Goal: Task Accomplishment & Management: Manage account settings

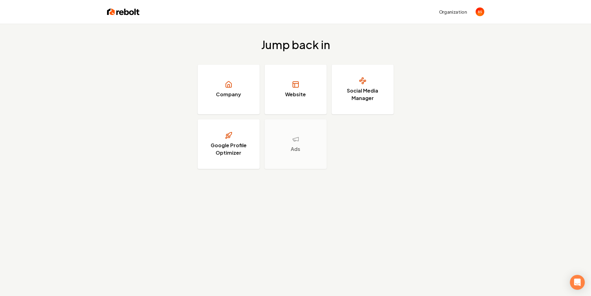
drag, startPoint x: 444, startPoint y: 63, endPoint x: 438, endPoint y: 61, distance: 6.5
click at [438, 61] on div "Jump back in Company Website Social Media Manager Google Profile Optimizer Ads" at bounding box center [295, 104] width 591 height 160
drag, startPoint x: 438, startPoint y: 61, endPoint x: 435, endPoint y: 60, distance: 3.5
click at [435, 60] on div "Jump back in Company Website Social Media Manager Google Profile Optimizer Ads" at bounding box center [295, 104] width 591 height 160
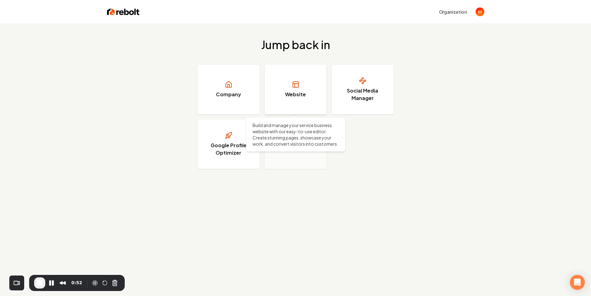
click at [300, 91] on h3 "Website" at bounding box center [295, 94] width 21 height 7
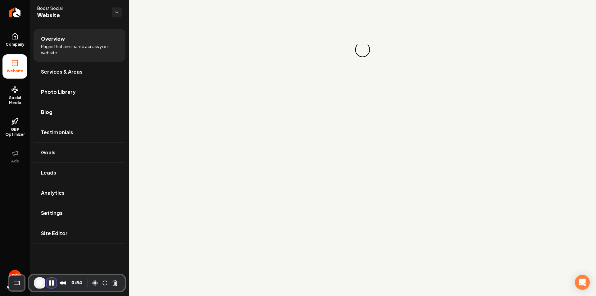
click at [51, 283] on button "Pause Recording" at bounding box center [52, 283] width 10 height 10
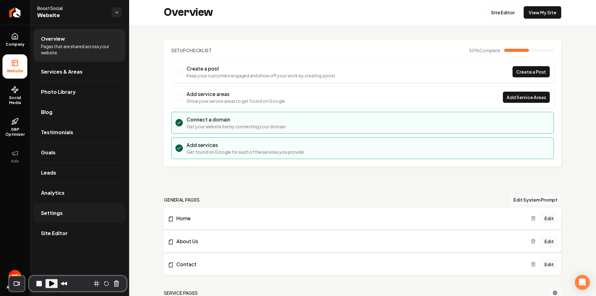
click at [69, 217] on link "Settings" at bounding box center [80, 213] width 92 height 20
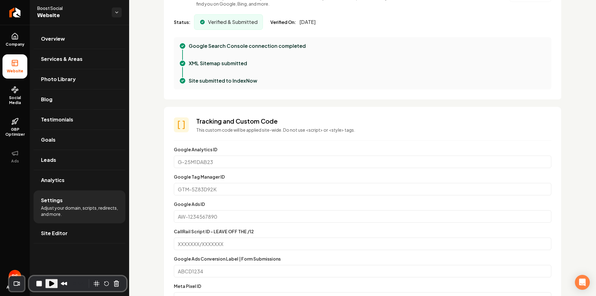
scroll to position [186, 0]
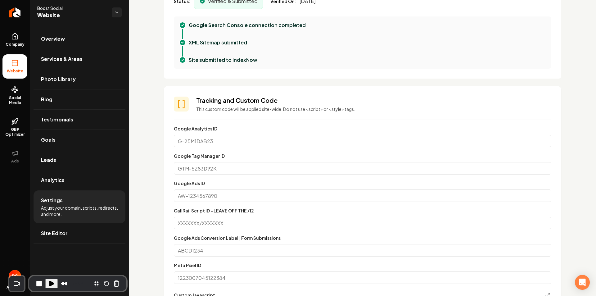
click at [219, 146] on input "Google Analytics ID" at bounding box center [362, 141] width 377 height 12
click at [218, 162] on input "Google Tag Manager ID" at bounding box center [362, 168] width 377 height 12
click at [219, 193] on input "Google Ads ID" at bounding box center [362, 195] width 377 height 12
click at [219, 223] on input "CallRail Script ID - LEAVE OFF THE /12" at bounding box center [362, 223] width 377 height 12
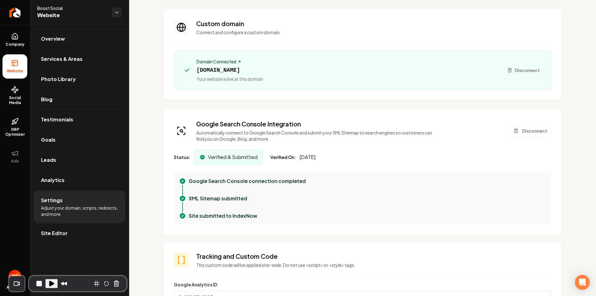
scroll to position [0, 0]
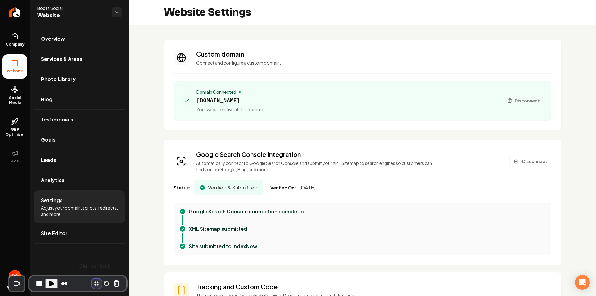
click at [92, 285] on button "Blur Content" at bounding box center [97, 283] width 10 height 10
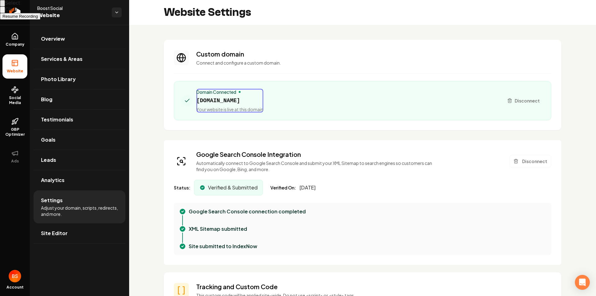
click at [220, 101] on div at bounding box center [298, 148] width 596 height 296
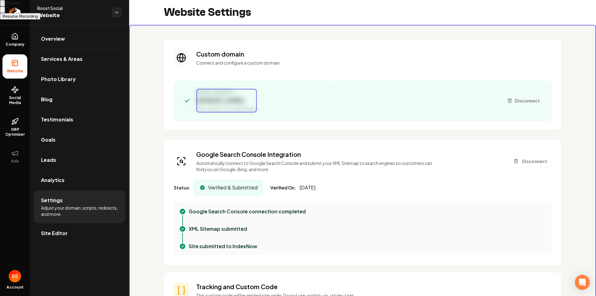
scroll to position [62, 0]
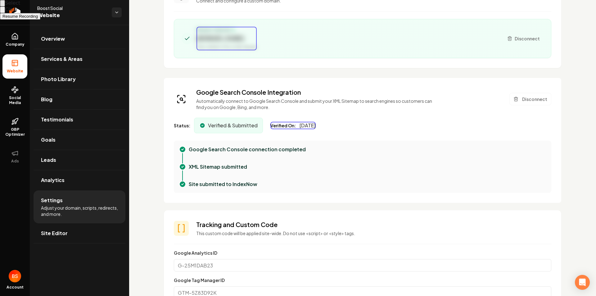
click at [315, 128] on div at bounding box center [298, 148] width 596 height 296
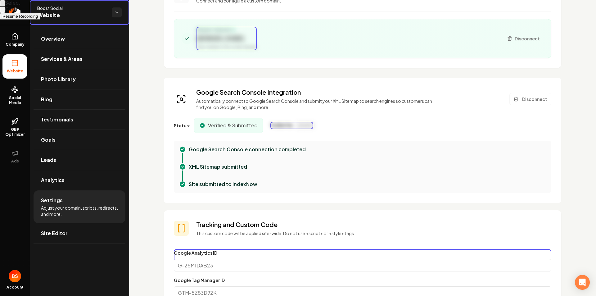
click at [38, 19] on span "Resume Recording" at bounding box center [19, 16] width 35 height 5
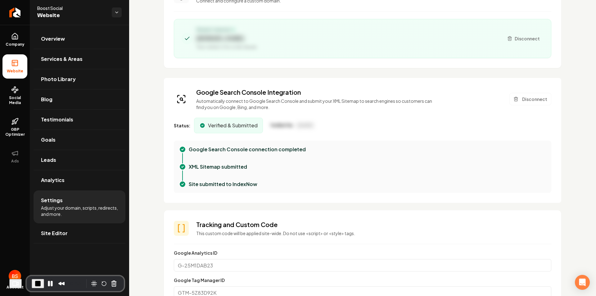
click at [61, 208] on span "Adjust your domain, scripts, redirects, and more." at bounding box center [79, 211] width 77 height 12
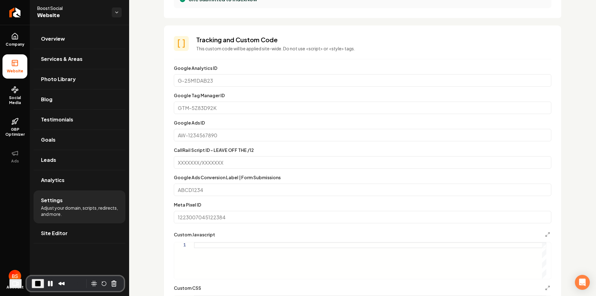
scroll to position [248, 0]
click at [230, 217] on input "Meta Pixel ID" at bounding box center [362, 215] width 377 height 12
click at [231, 216] on input "Meta Pixel ID" at bounding box center [362, 215] width 377 height 12
click at [228, 216] on input "Meta Pixel ID" at bounding box center [362, 215] width 377 height 12
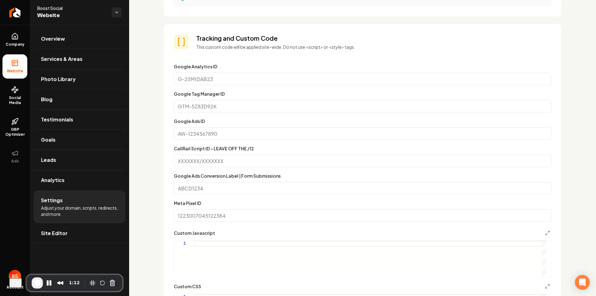
click at [230, 215] on input "Meta Pixel ID" at bounding box center [362, 215] width 377 height 12
paste input "1427436935025450"
type input "1427436935025450"
click at [240, 212] on input "1427436935025450" at bounding box center [362, 215] width 377 height 12
